Goal: Obtain resource: Download file/media

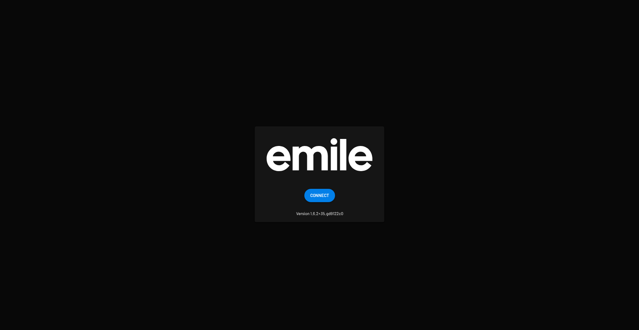
click at [319, 192] on span "Connect" at bounding box center [319, 194] width 19 height 13
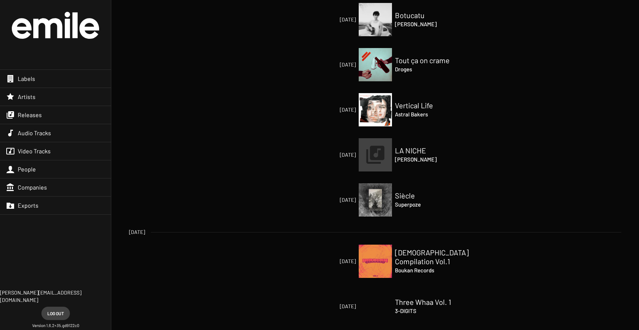
scroll to position [503, 0]
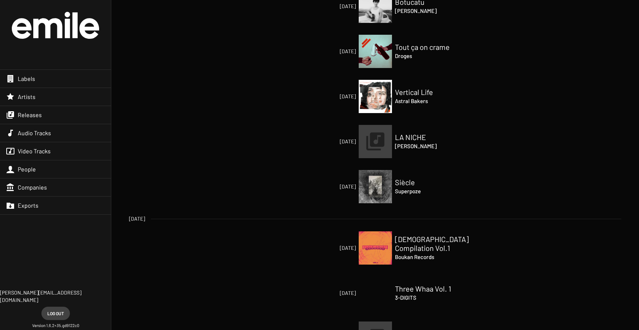
click at [412, 252] on h4 "Boukan Records" at bounding box center [432, 256] width 74 height 9
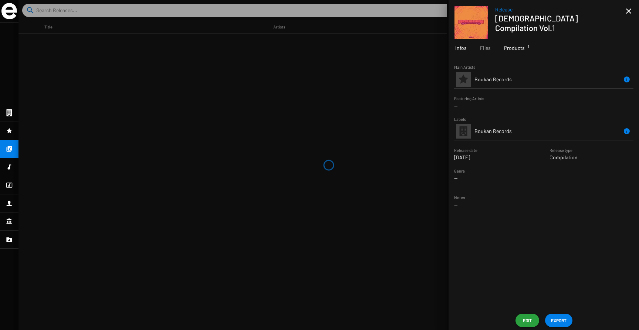
click at [511, 48] on span "Products 1" at bounding box center [514, 47] width 21 height 7
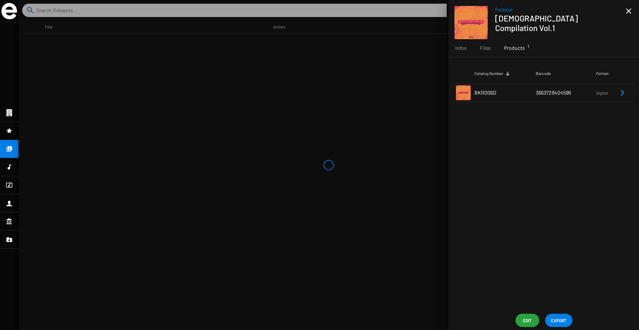
click at [619, 95] on icon "Remove Reference" at bounding box center [622, 92] width 9 height 9
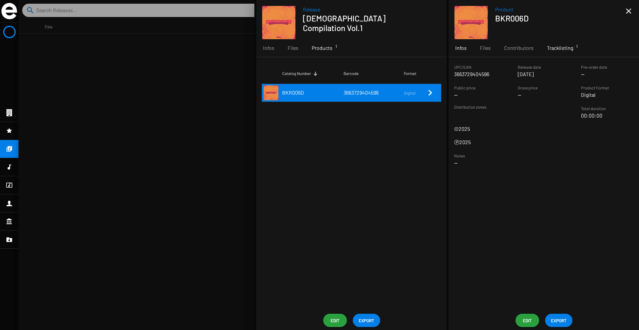
click at [553, 45] on span "Tracklisting 1" at bounding box center [560, 47] width 26 height 7
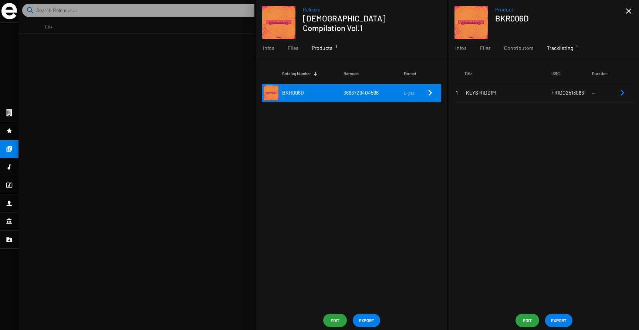
click at [626, 93] on icon "Remove Reference" at bounding box center [622, 92] width 9 height 9
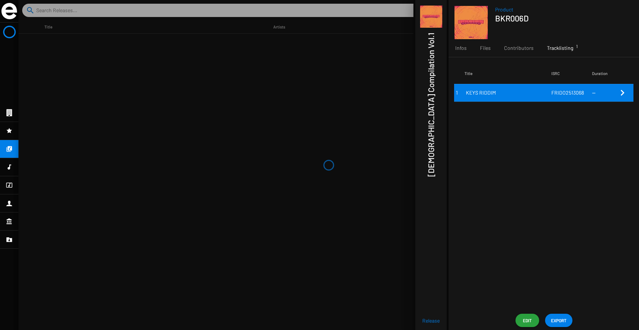
click at [6, 16] on img at bounding box center [9, 11] width 16 height 16
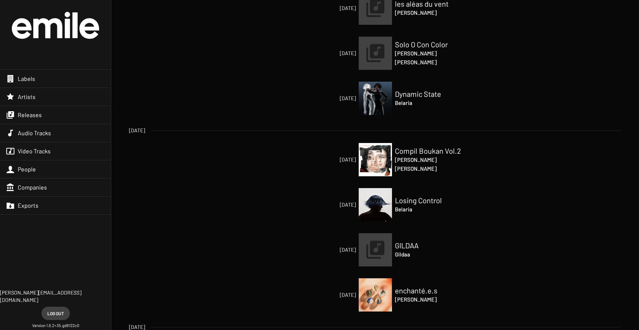
scroll to position [154, 0]
click at [401, 204] on h4 "Belaria" at bounding box center [432, 208] width 74 height 9
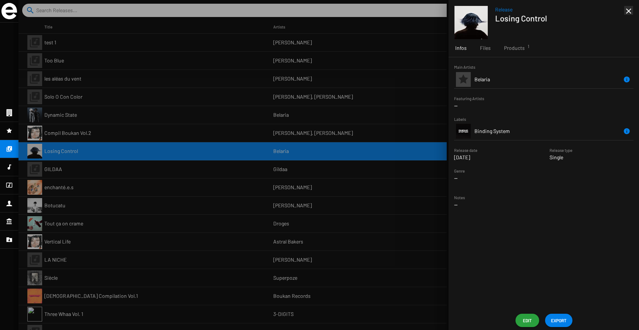
click at [626, 13] on mat-icon "close" at bounding box center [628, 11] width 9 height 9
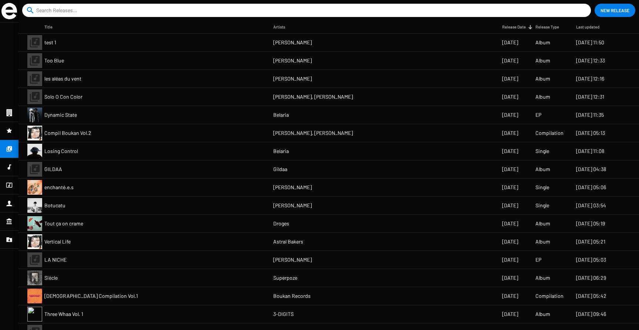
click at [184, 117] on mat-cell "Dynamic State" at bounding box center [158, 115] width 229 height 18
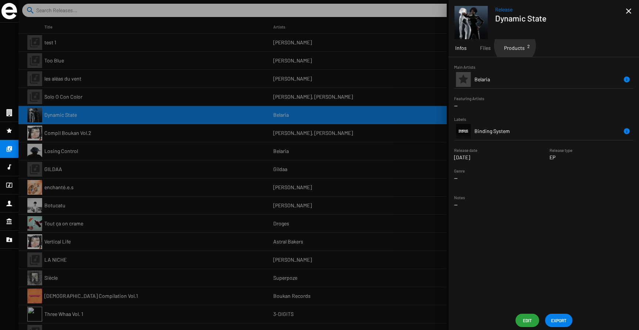
click at [514, 45] on span "Products 2" at bounding box center [514, 47] width 21 height 7
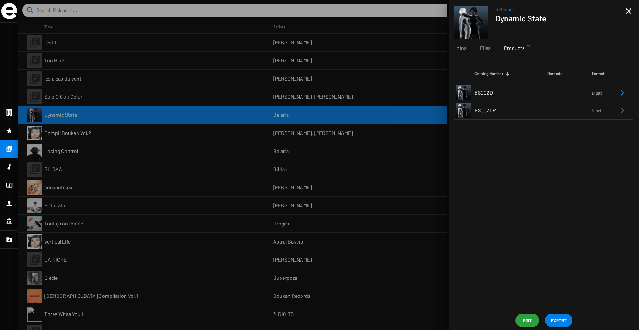
click at [541, 93] on td "BS002D" at bounding box center [510, 93] width 73 height 18
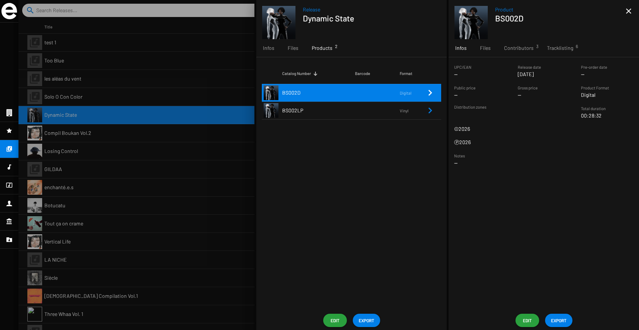
click at [562, 319] on span "EXPORT" at bounding box center [559, 320] width 16 height 13
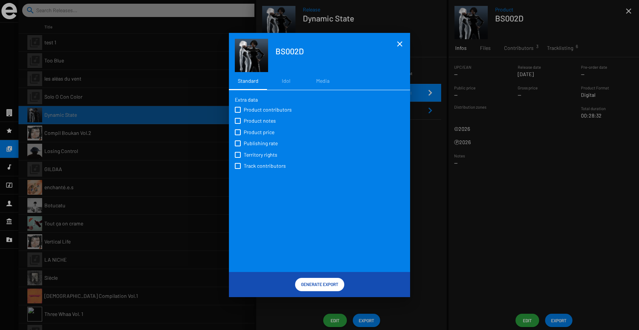
click at [249, 111] on span "Product contributors" at bounding box center [268, 109] width 48 height 7
click at [238, 113] on input "Product contributors" at bounding box center [237, 113] width 0 height 0
checkbox input "true"
click at [249, 120] on span "Product notes" at bounding box center [260, 120] width 32 height 7
click at [238, 124] on input "Product notes" at bounding box center [237, 124] width 0 height 0
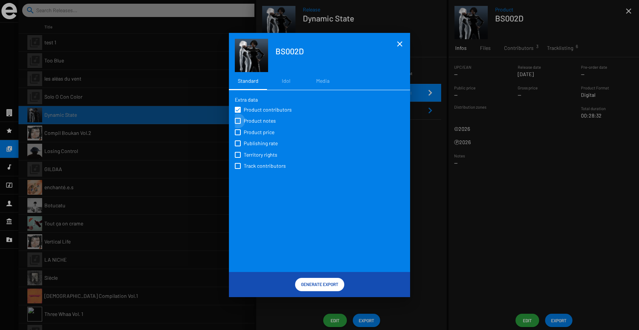
checkbox input "true"
click at [252, 170] on span "Track contributors" at bounding box center [265, 165] width 42 height 7
click at [238, 169] on input "Track contributors" at bounding box center [237, 169] width 0 height 0
checkbox input "true"
click at [235, 122] on span at bounding box center [238, 121] width 6 height 6
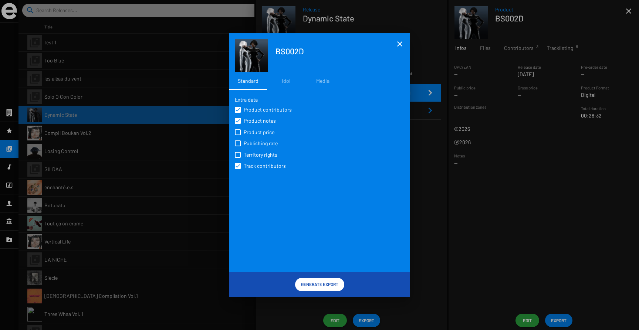
click at [237, 124] on input "Product notes" at bounding box center [237, 124] width 0 height 0
checkbox input "false"
click at [322, 282] on span "Generate Export" at bounding box center [319, 284] width 37 height 13
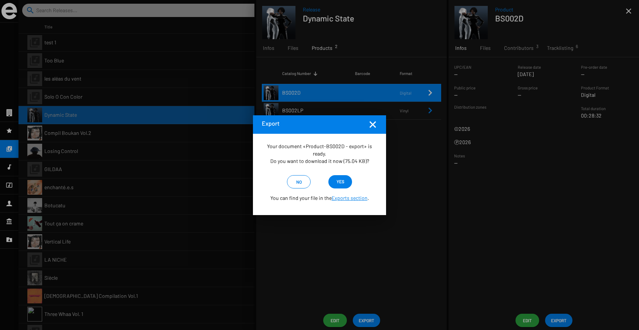
click at [339, 183] on span "yes" at bounding box center [340, 181] width 8 height 13
click at [557, 169] on div at bounding box center [319, 165] width 639 height 330
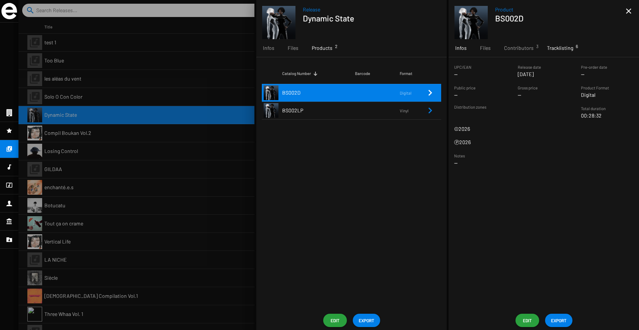
click at [550, 52] on div "Tracklisting 6" at bounding box center [560, 48] width 40 height 18
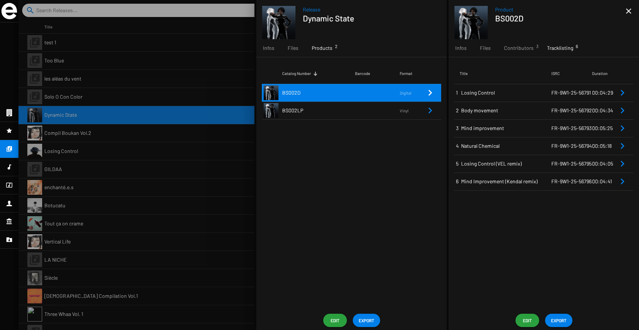
click at [555, 96] on td "FR-9W1-25-56791" at bounding box center [571, 93] width 41 height 18
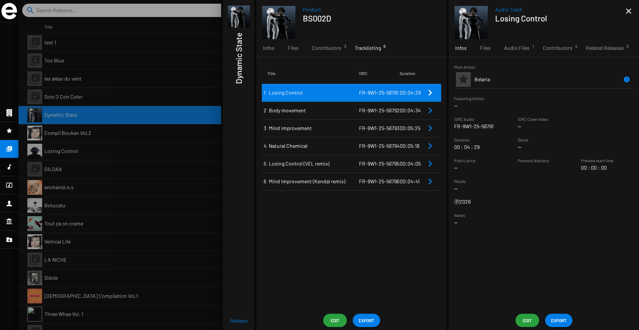
click at [361, 320] on span "EXPORT" at bounding box center [366, 320] width 16 height 13
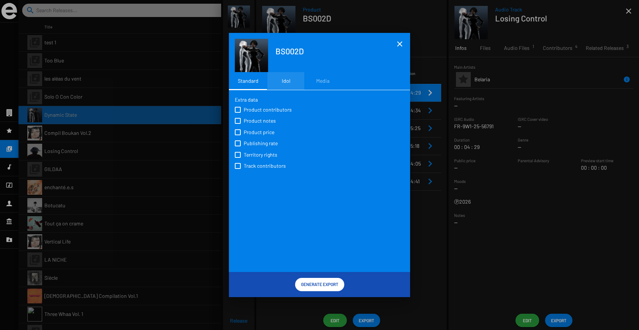
click at [286, 84] on div "Idol" at bounding box center [286, 80] width 9 height 7
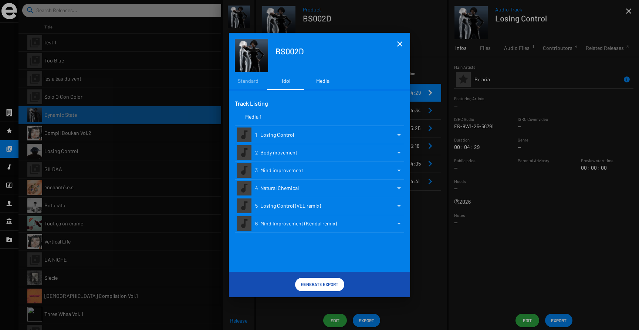
click at [319, 83] on div "Media" at bounding box center [322, 80] width 13 height 7
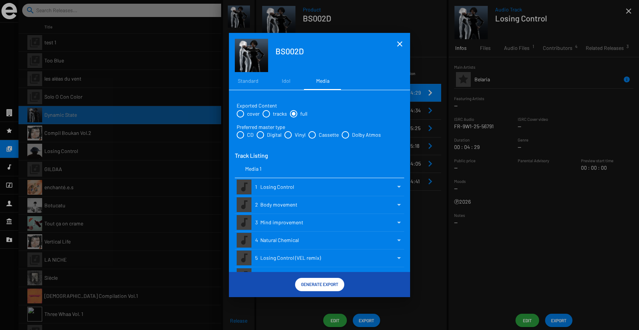
click at [258, 135] on span at bounding box center [259, 134] width 7 height 7
click at [260, 139] on input "Digital" at bounding box center [260, 139] width 0 height 0
radio input "true"
click at [312, 284] on span "Generate Export" at bounding box center [319, 284] width 37 height 13
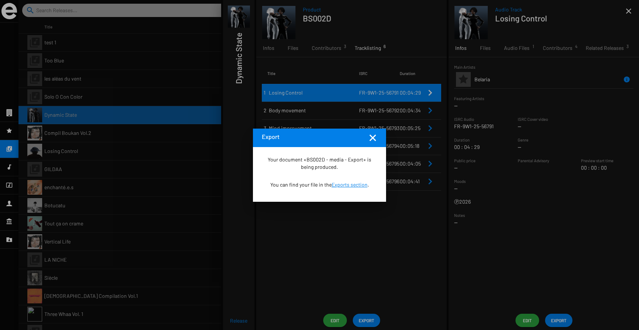
click at [341, 186] on link "Exports section" at bounding box center [350, 184] width 36 height 6
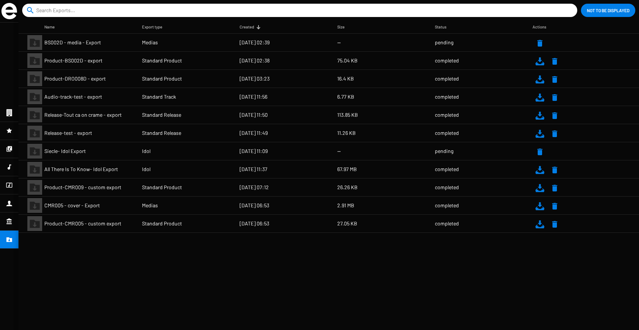
click at [7, 134] on icon at bounding box center [9, 130] width 7 height 9
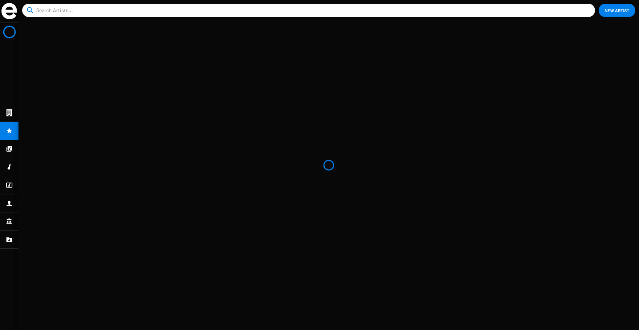
click at [10, 165] on icon at bounding box center [9, 167] width 7 height 9
click at [7, 148] on icon at bounding box center [9, 149] width 7 height 9
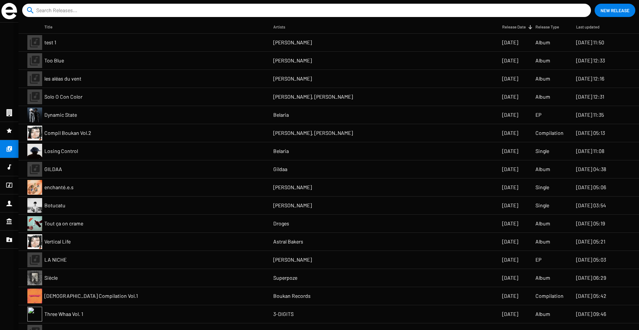
click at [282, 118] on span "Belaria" at bounding box center [281, 114] width 16 height 7
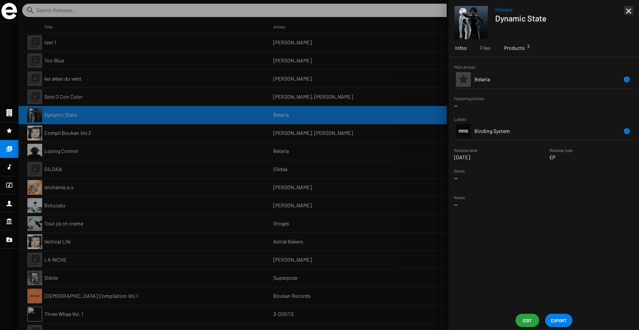
click at [520, 49] on span "Products 2" at bounding box center [514, 47] width 21 height 7
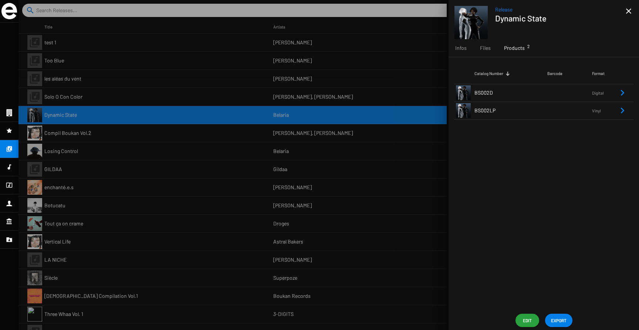
click at [262, 152] on div at bounding box center [328, 165] width 620 height 330
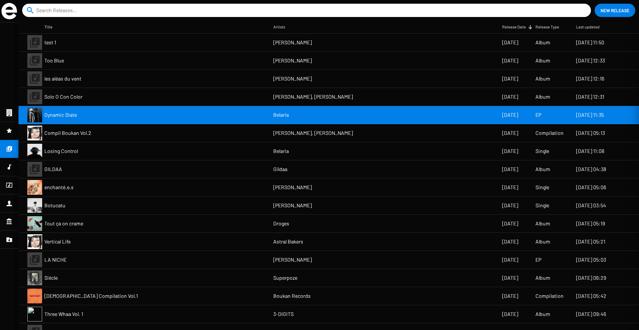
click at [278, 152] on div at bounding box center [328, 165] width 620 height 330
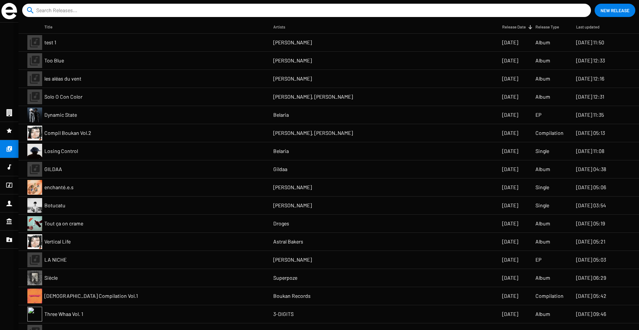
click at [95, 152] on mat-cell "Losing Control" at bounding box center [158, 151] width 229 height 18
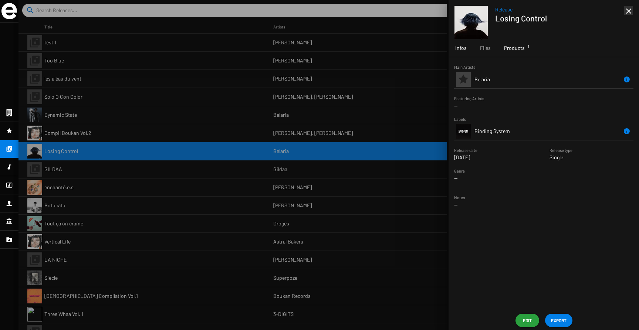
click at [510, 46] on span "Products 1" at bounding box center [514, 47] width 21 height 7
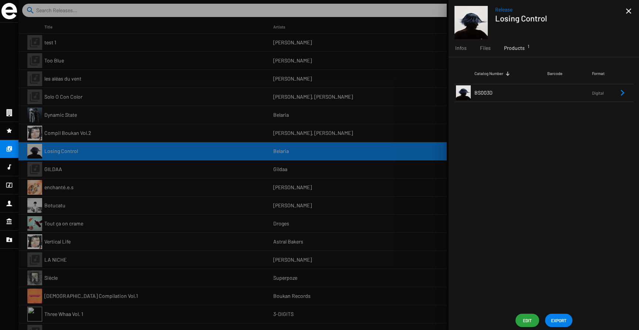
click at [479, 91] on span "BS003D" at bounding box center [483, 92] width 18 height 6
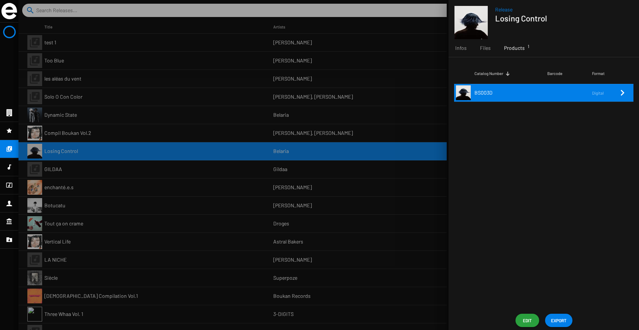
click at [479, 91] on span "BS003D" at bounding box center [483, 92] width 18 height 6
